Goal: Task Accomplishment & Management: Manage account settings

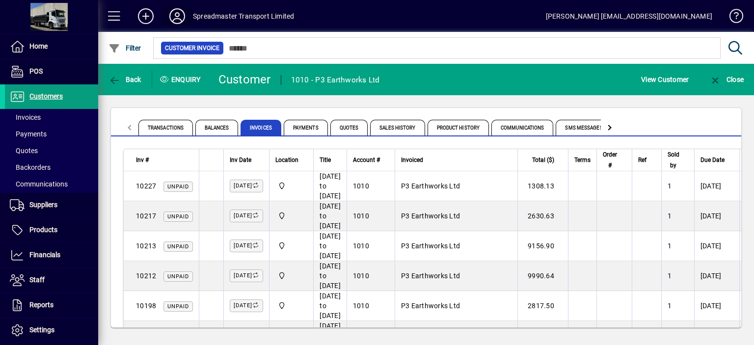
click at [176, 13] on icon at bounding box center [177, 16] width 20 height 16
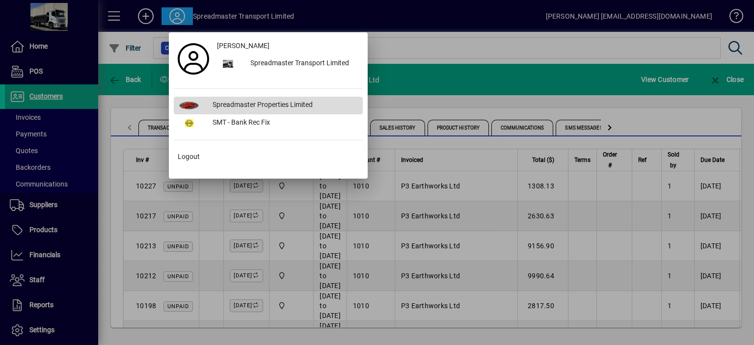
click at [264, 103] on div "Spreadmaster Properties Limited" at bounding box center [284, 106] width 158 height 18
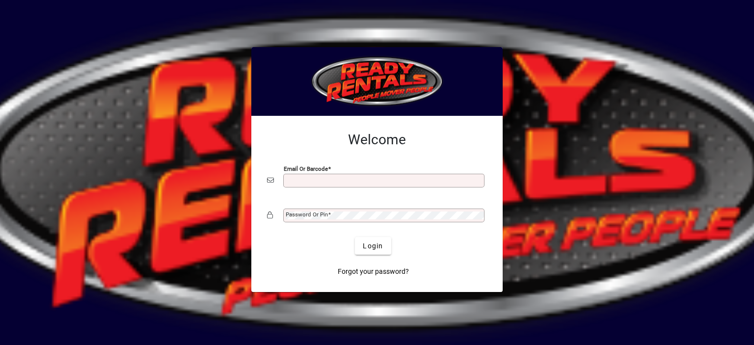
click at [304, 181] on input "Email or Barcode" at bounding box center [385, 181] width 198 height 8
type input "**********"
click at [310, 214] on mat-label "Password or Pin" at bounding box center [307, 214] width 42 height 7
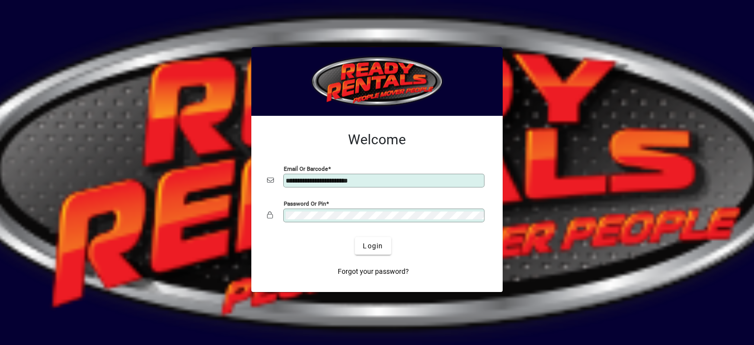
click at [355, 237] on button "Login" at bounding box center [373, 246] width 36 height 18
